Goal: Navigation & Orientation: Find specific page/section

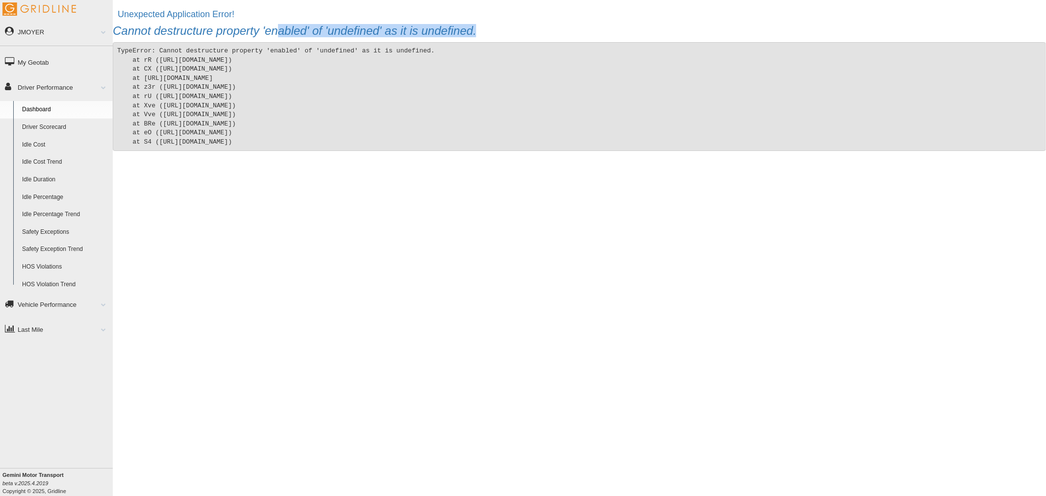
drag, startPoint x: 276, startPoint y: 28, endPoint x: 478, endPoint y: 25, distance: 201.5
click at [478, 25] on h3 "Cannot destructure property 'enabled' of 'undefined' as it is undefined." at bounding box center [579, 31] width 933 height 13
click at [68, 125] on link "Driver Scorecard" at bounding box center [65, 128] width 95 height 18
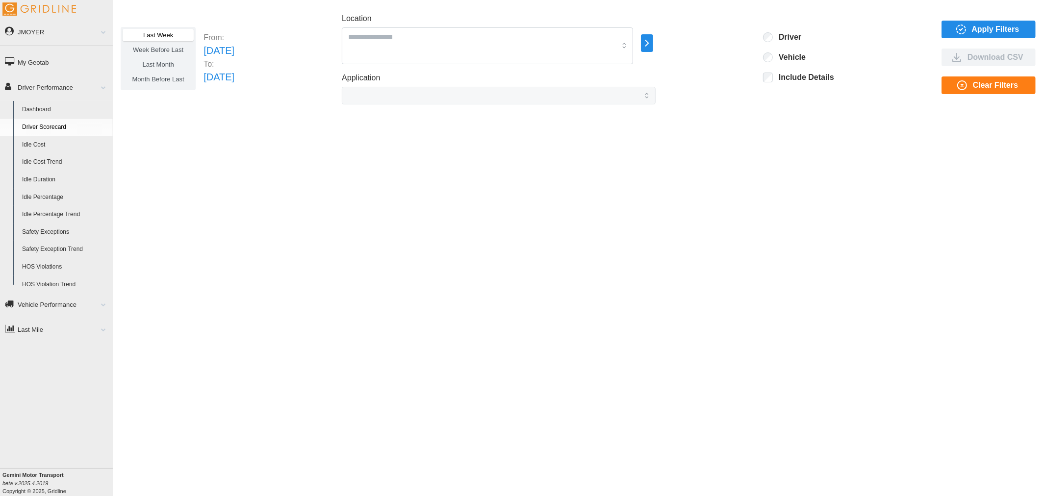
click at [41, 107] on link "Dashboard" at bounding box center [65, 110] width 95 height 18
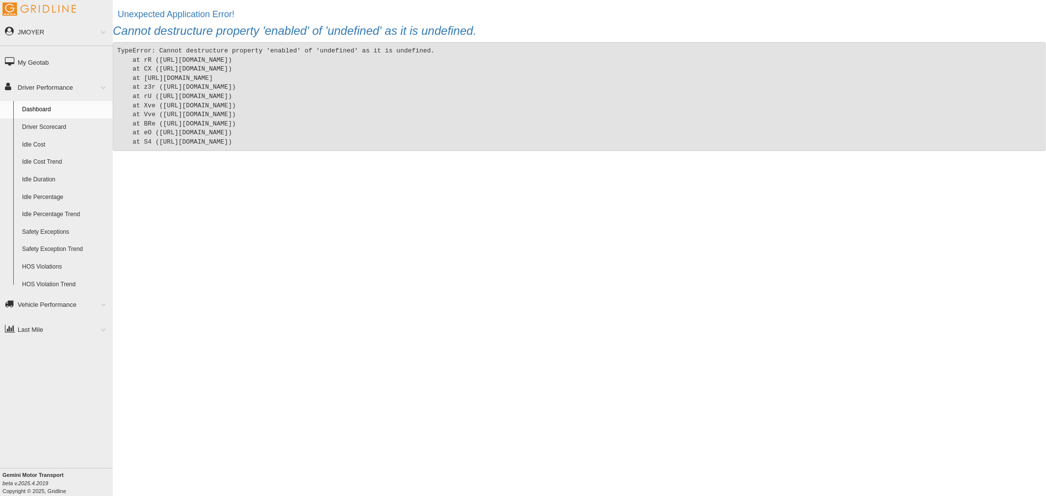
click at [48, 394] on div "JMOYER Feedback/Support Privacy Policy Log Out My Geotab Driver Performance Das…" at bounding box center [56, 248] width 113 height 496
click at [237, 209] on div "Unexpected Application Error! Cannot destructure property 'enabled' of 'undefin…" at bounding box center [579, 241] width 933 height 472
drag, startPoint x: 222, startPoint y: 49, endPoint x: 417, endPoint y: 141, distance: 215.8
click at [417, 141] on pre "TypeError: Cannot destructure property 'enabled' of 'undefined' as it is undefi…" at bounding box center [579, 96] width 933 height 109
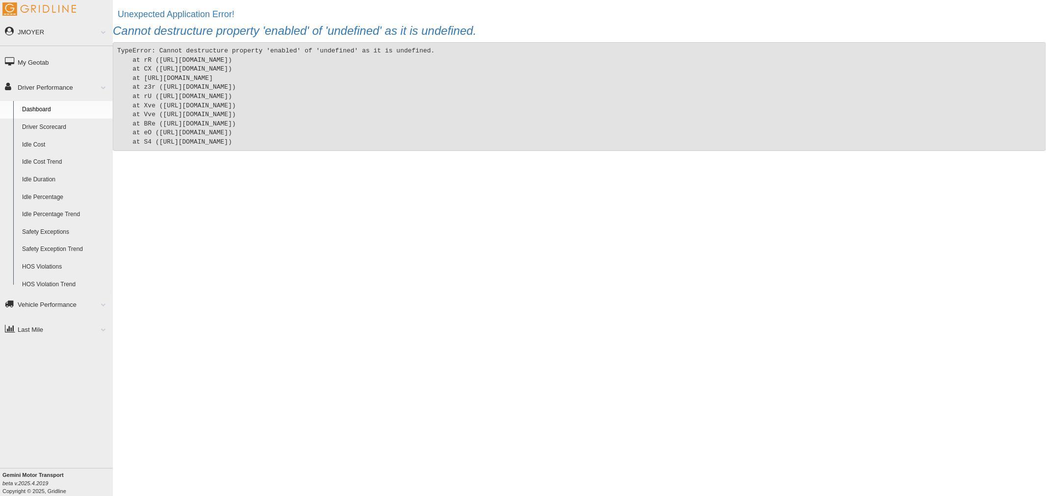
drag, startPoint x: 409, startPoint y: 144, endPoint x: 125, endPoint y: 19, distance: 310.3
click at [125, 19] on div "Unexpected Application Error! Cannot destructure property 'enabled' of 'undefin…" at bounding box center [579, 241] width 933 height 472
click at [125, 19] on h2 "Unexpected Application Error!" at bounding box center [582, 15] width 928 height 10
